Goal: Task Accomplishment & Management: Complete application form

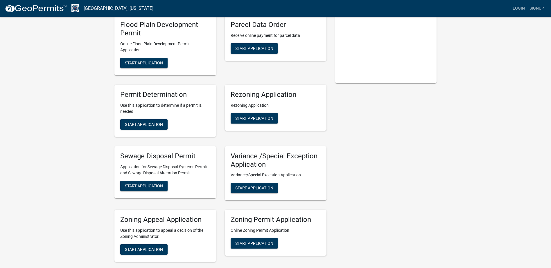
scroll to position [116, 0]
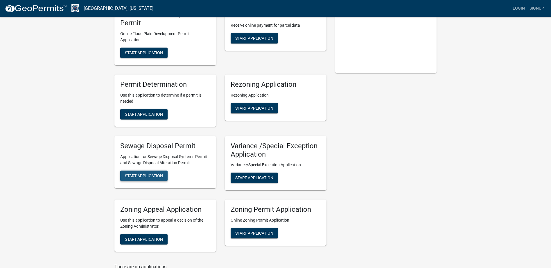
click at [142, 178] on span "Start Application" at bounding box center [144, 175] width 38 height 5
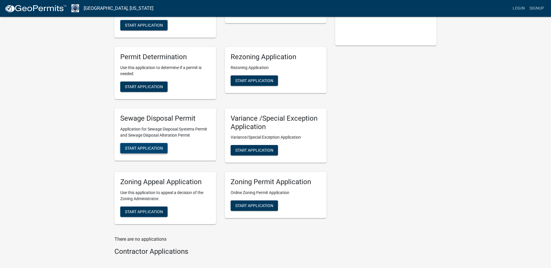
scroll to position [145, 0]
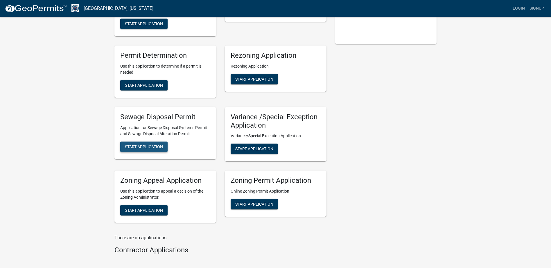
click at [143, 145] on span "Start Application" at bounding box center [144, 146] width 38 height 5
